Goal: Check status

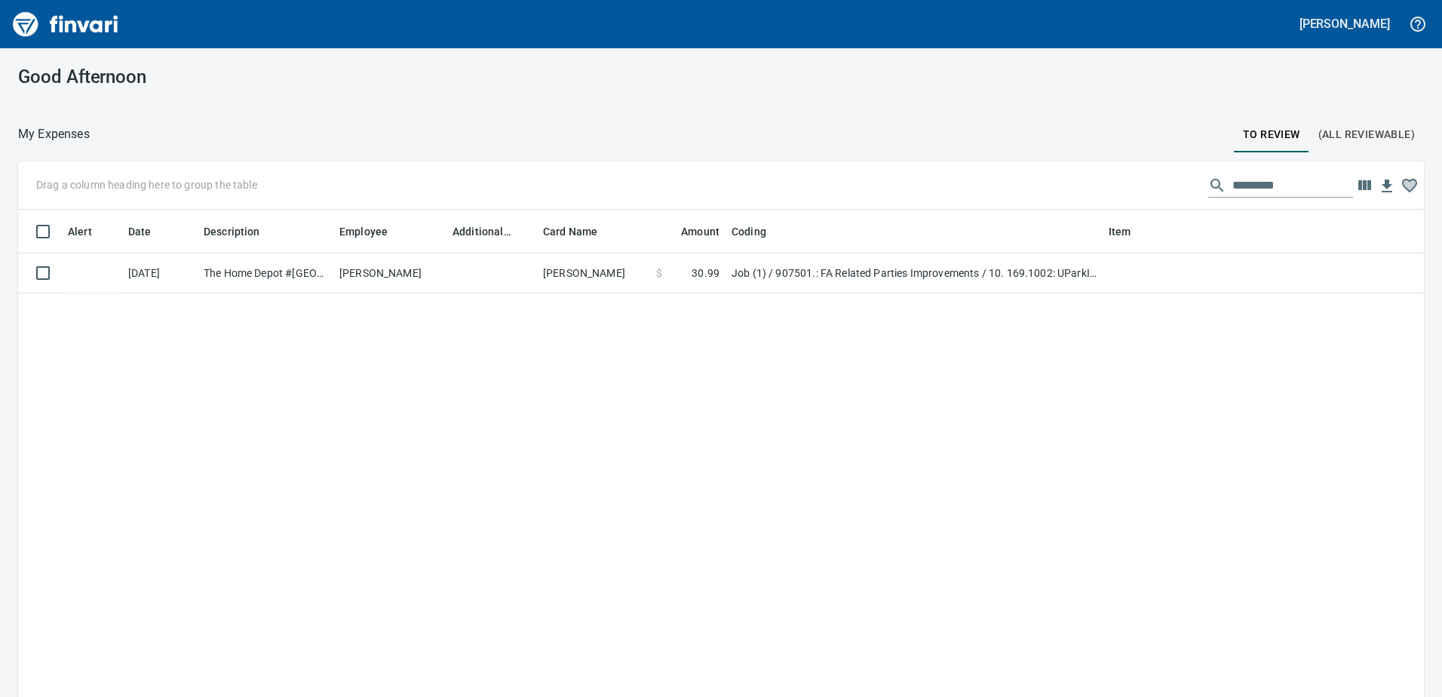
scroll to position [520, 1383]
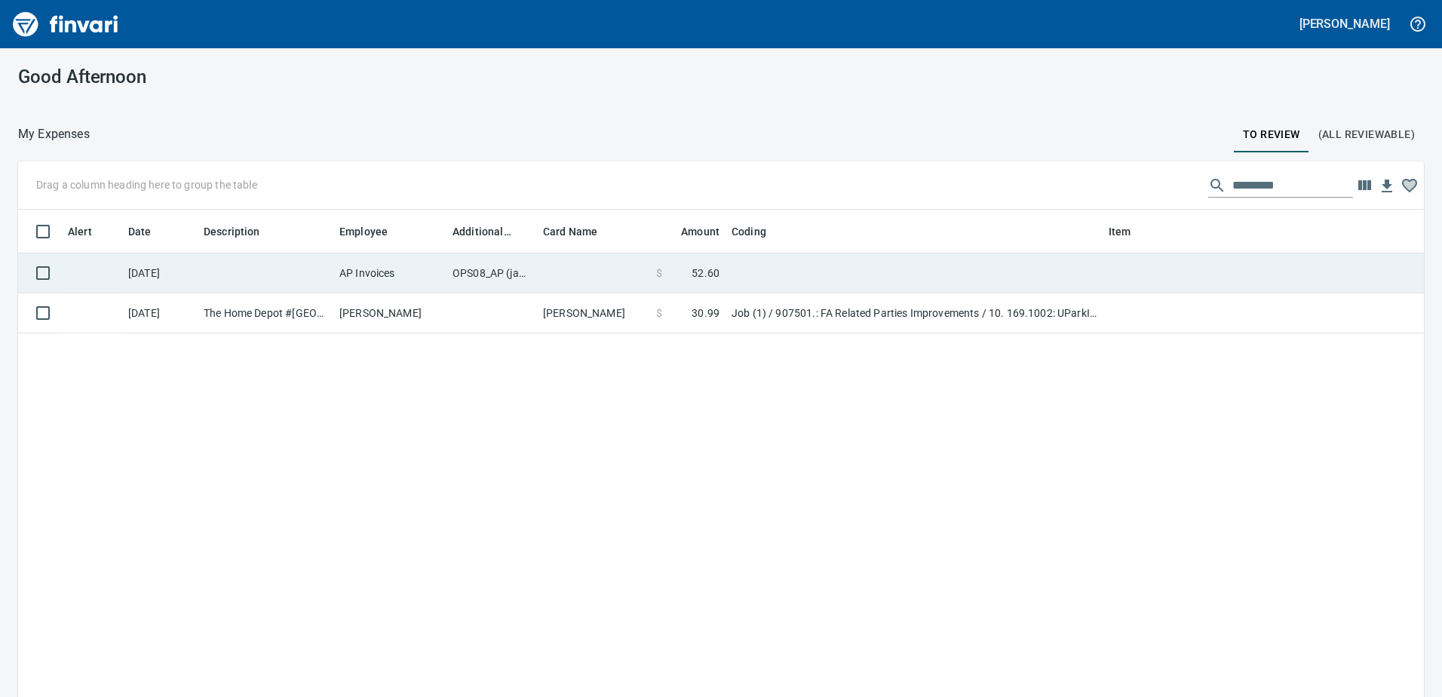
click at [477, 267] on td "OPS08_AP (janettep, samr)" at bounding box center [491, 273] width 91 height 40
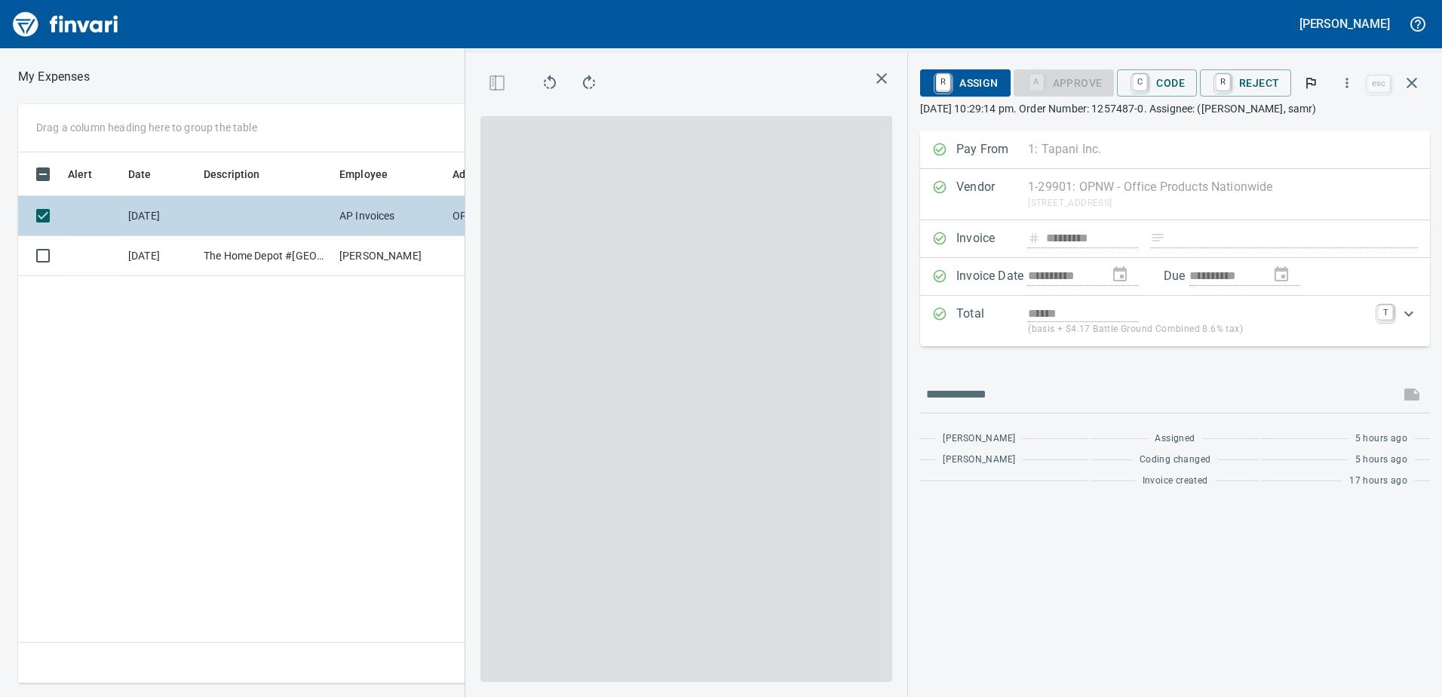
scroll to position [508, 1017]
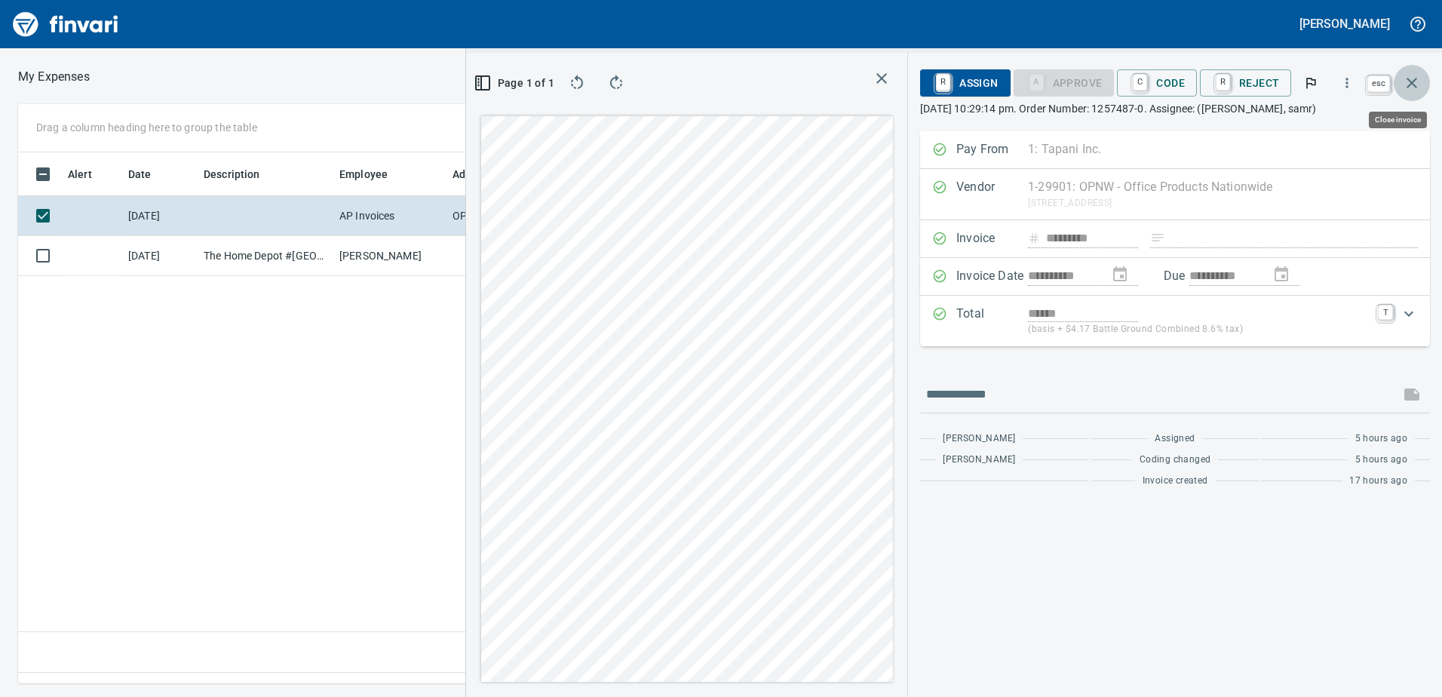
click at [1416, 80] on icon "button" at bounding box center [1412, 83] width 18 height 18
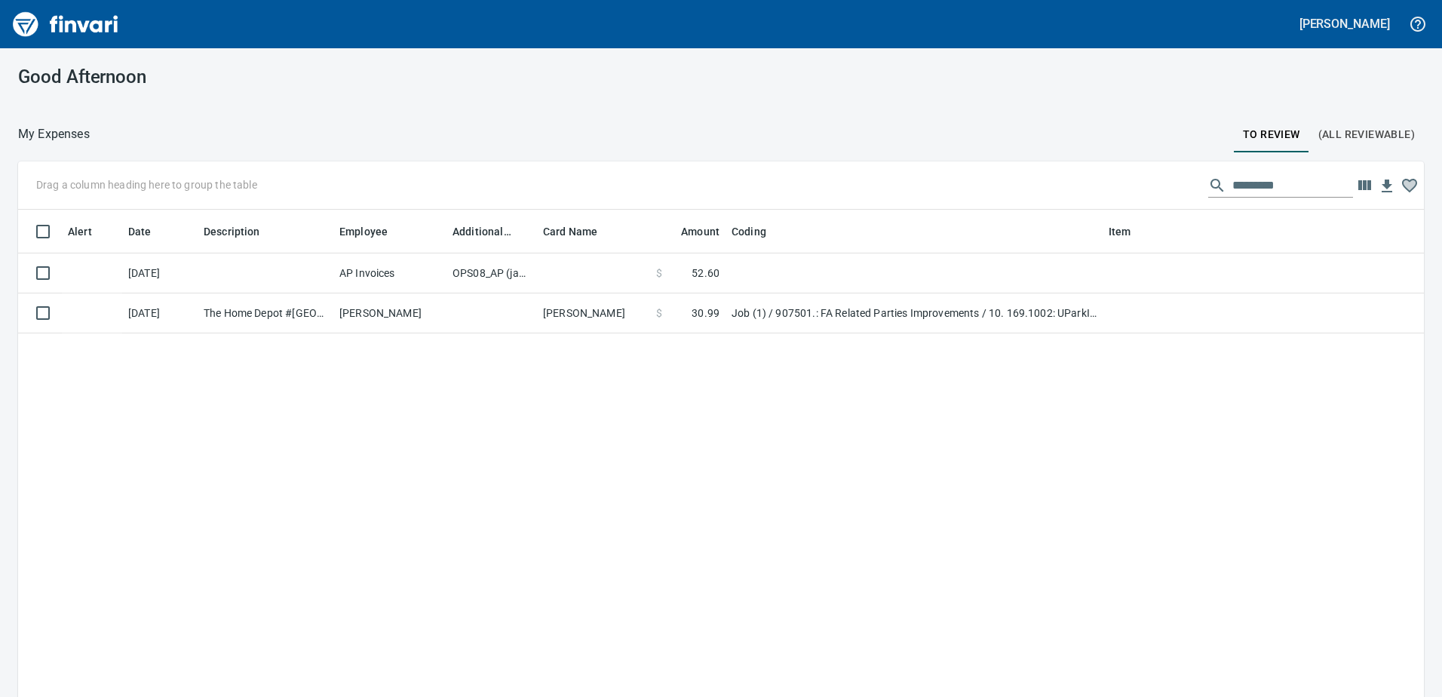
scroll to position [520, 1383]
